Goal: Find specific page/section: Find specific page/section

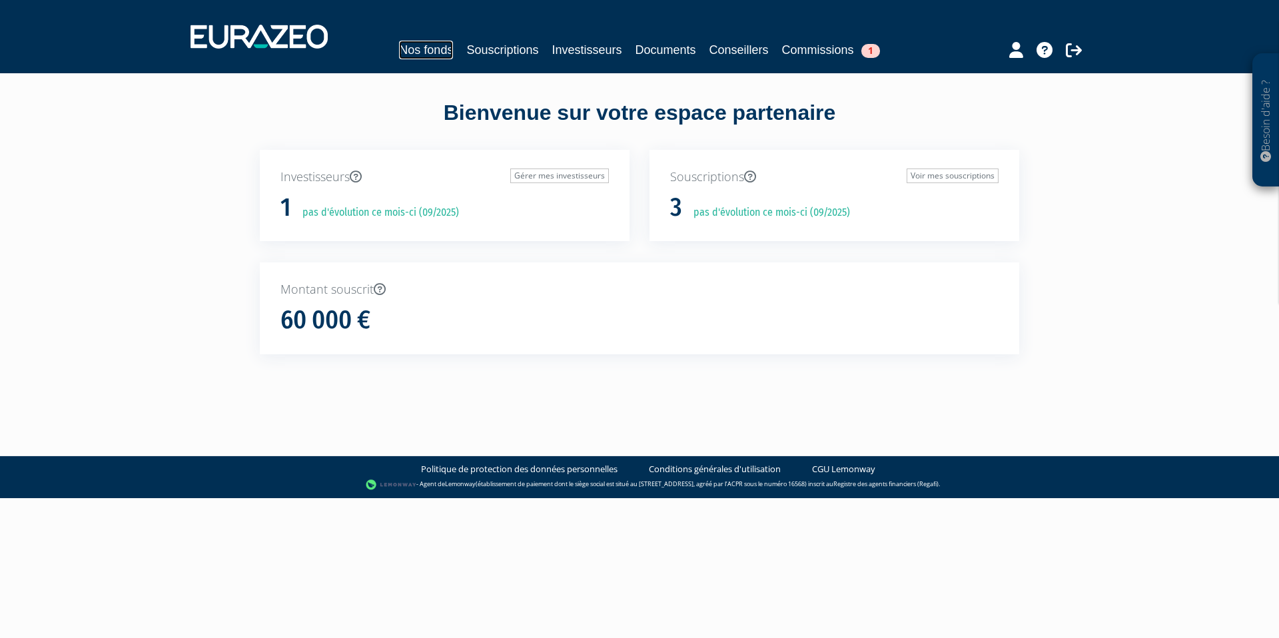
click at [425, 55] on link "Nos fonds" at bounding box center [426, 50] width 54 height 19
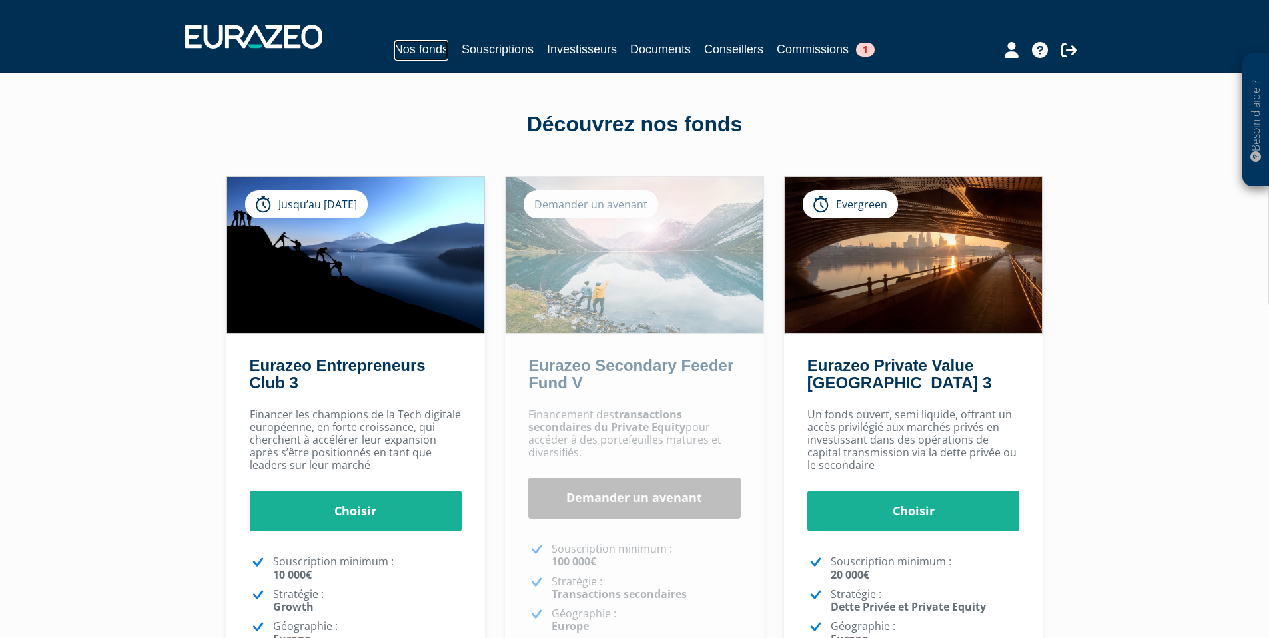
click at [415, 51] on link "Nos fonds" at bounding box center [421, 50] width 54 height 21
click at [490, 51] on link "Souscriptions" at bounding box center [498, 49] width 72 height 19
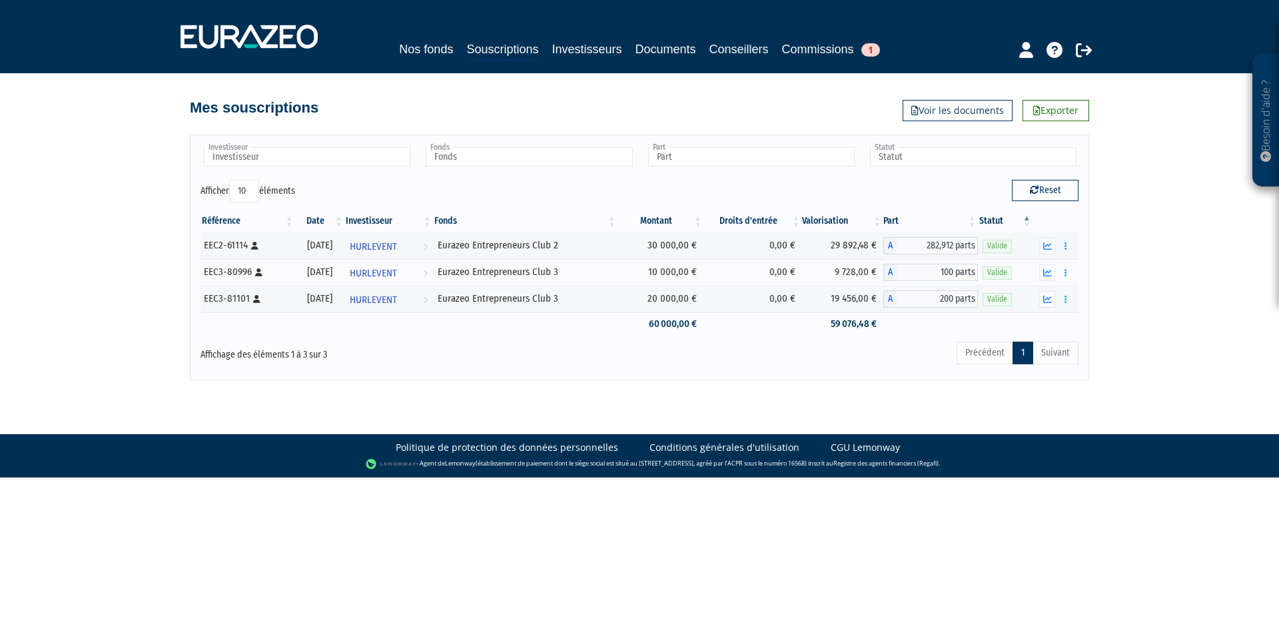
click at [844, 386] on body "Besoin d'aide ? × J'ai besoin d'aide Si vous avez une question à propos du fonc…" at bounding box center [639, 239] width 1279 height 478
click at [1049, 111] on link "Exporter" at bounding box center [1055, 110] width 67 height 21
click at [1045, 270] on icon "button" at bounding box center [1047, 272] width 9 height 9
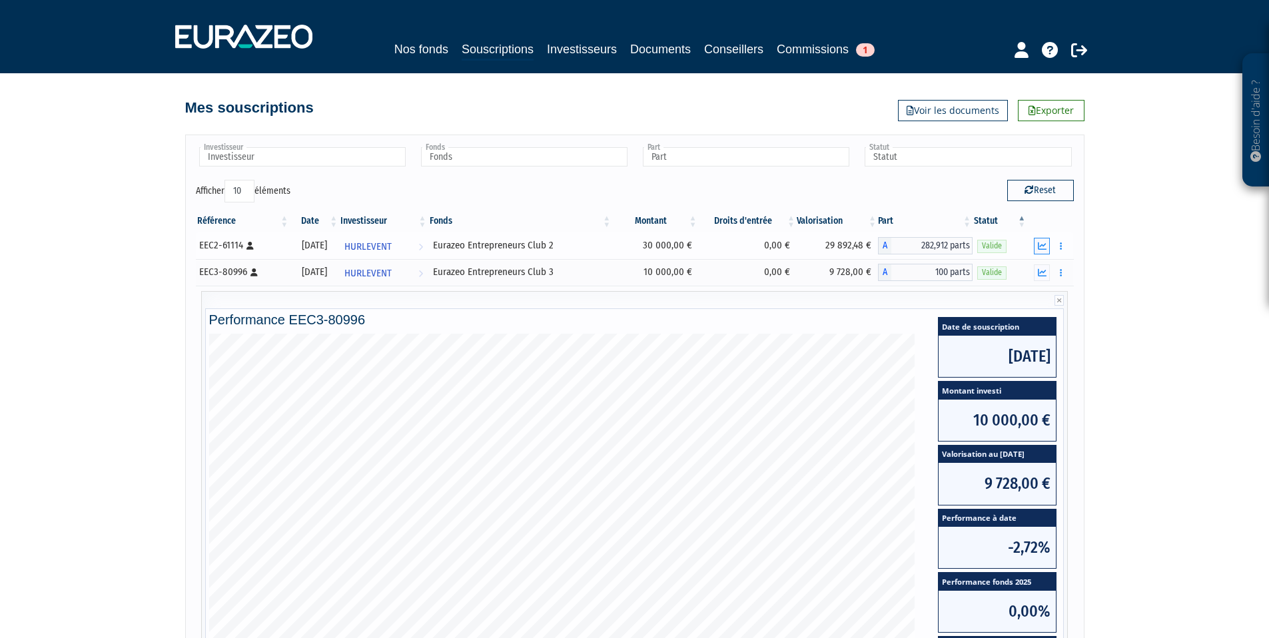
click at [1044, 242] on icon "button" at bounding box center [1042, 246] width 9 height 9
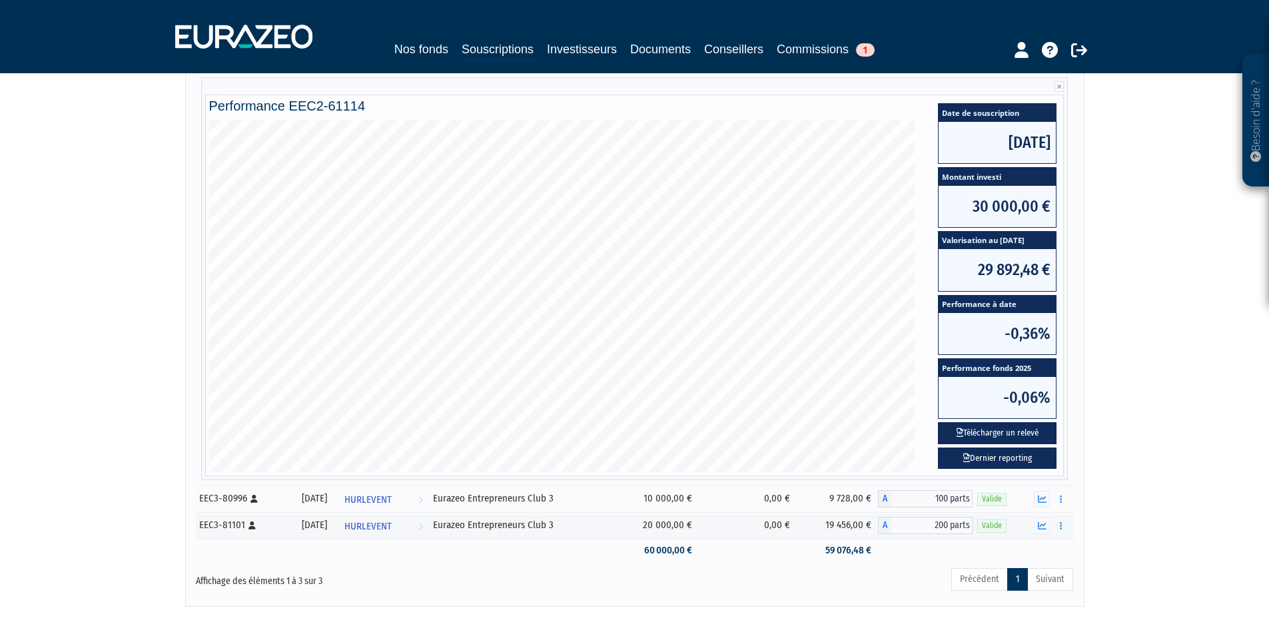
scroll to position [253, 0]
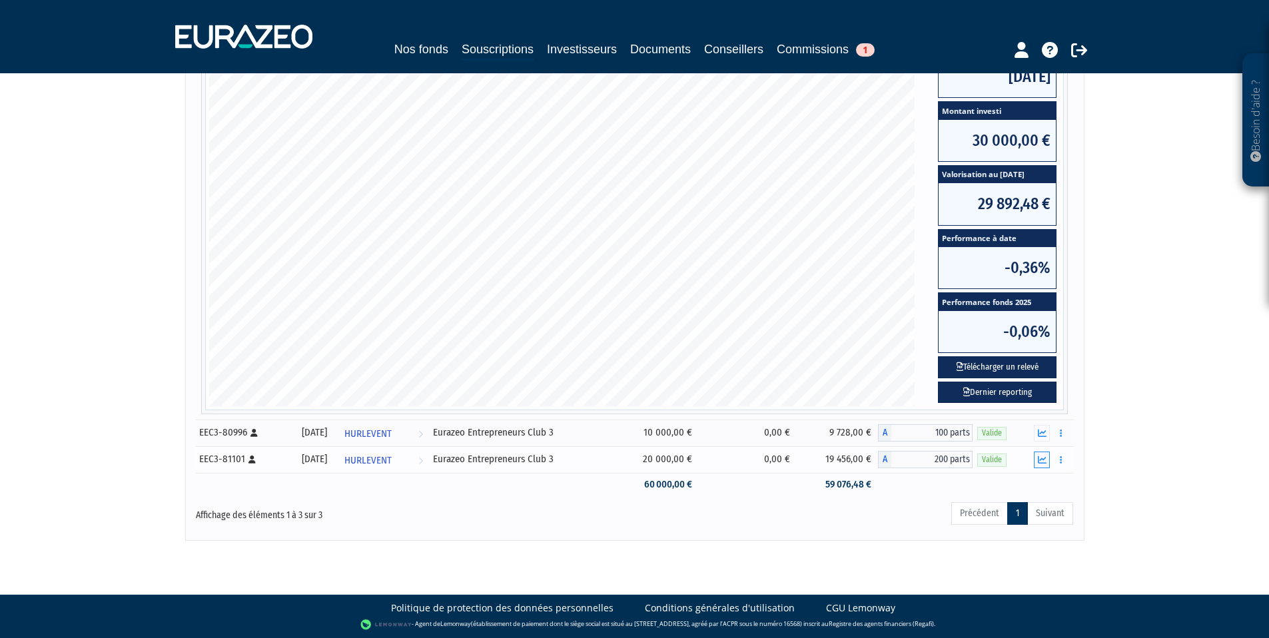
click at [1044, 457] on icon "button" at bounding box center [1042, 460] width 9 height 9
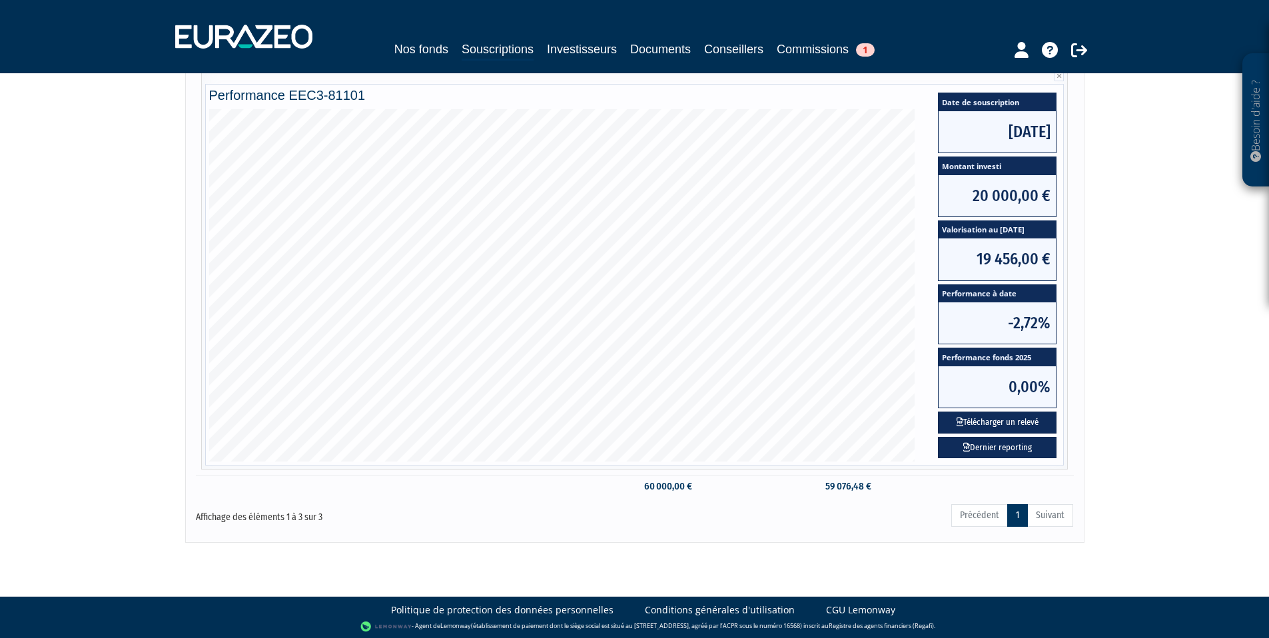
scroll to position [252, 0]
